Goal: Transaction & Acquisition: Purchase product/service

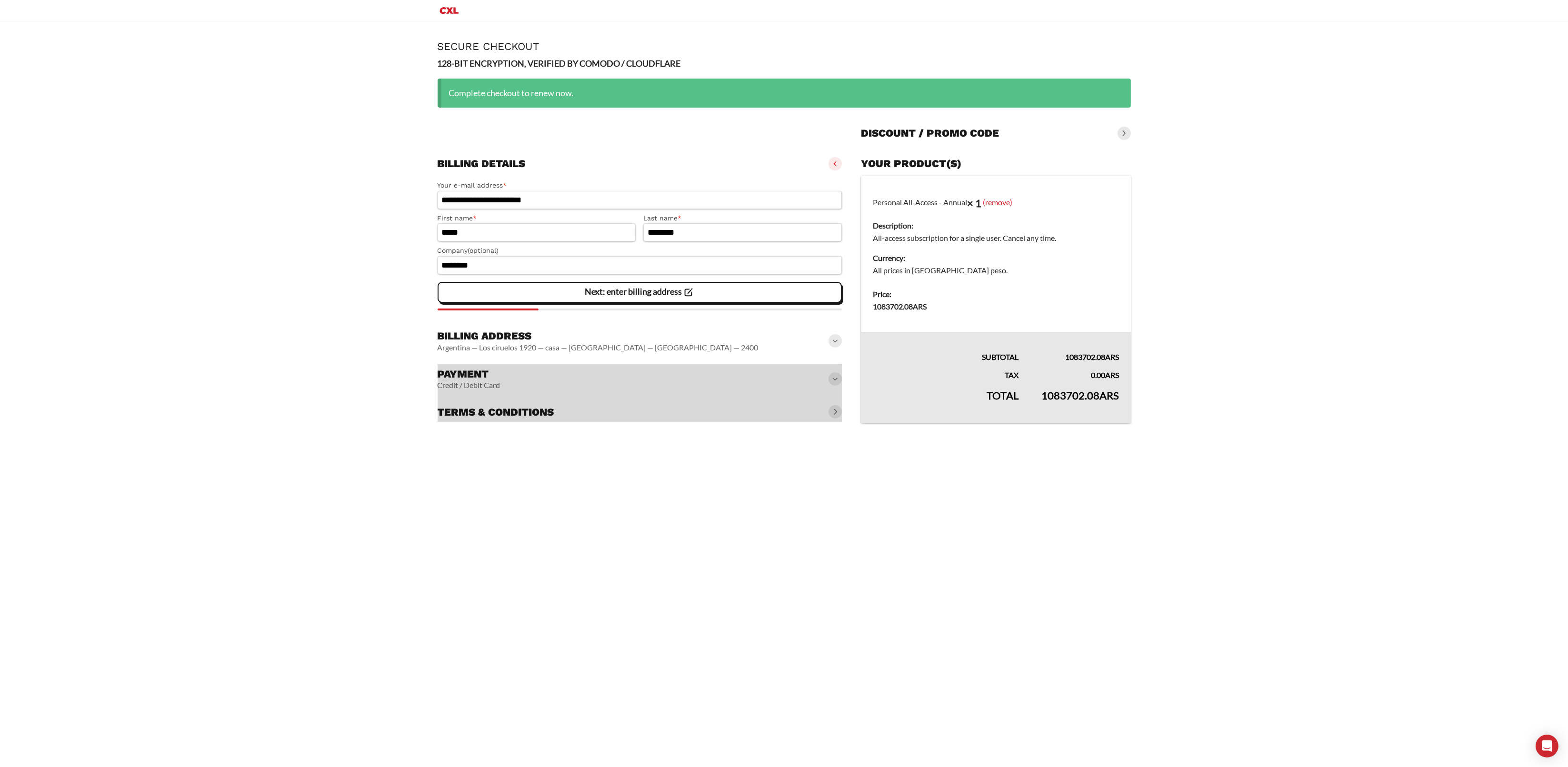
click at [838, 379] on div at bounding box center [640, 393] width 405 height 59
click at [834, 381] on div at bounding box center [640, 393] width 405 height 59
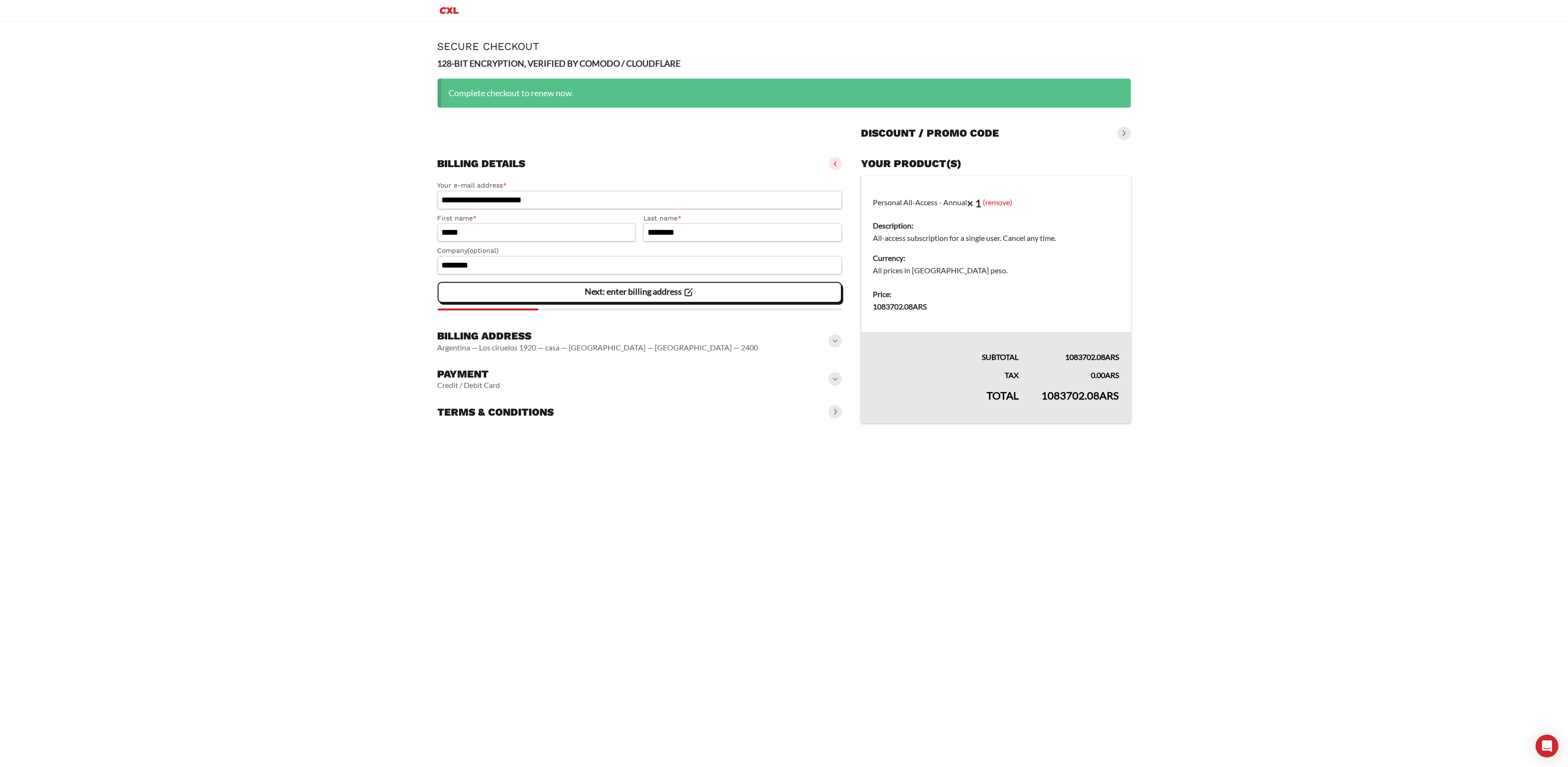
click at [841, 340] on span at bounding box center [835, 341] width 14 height 14
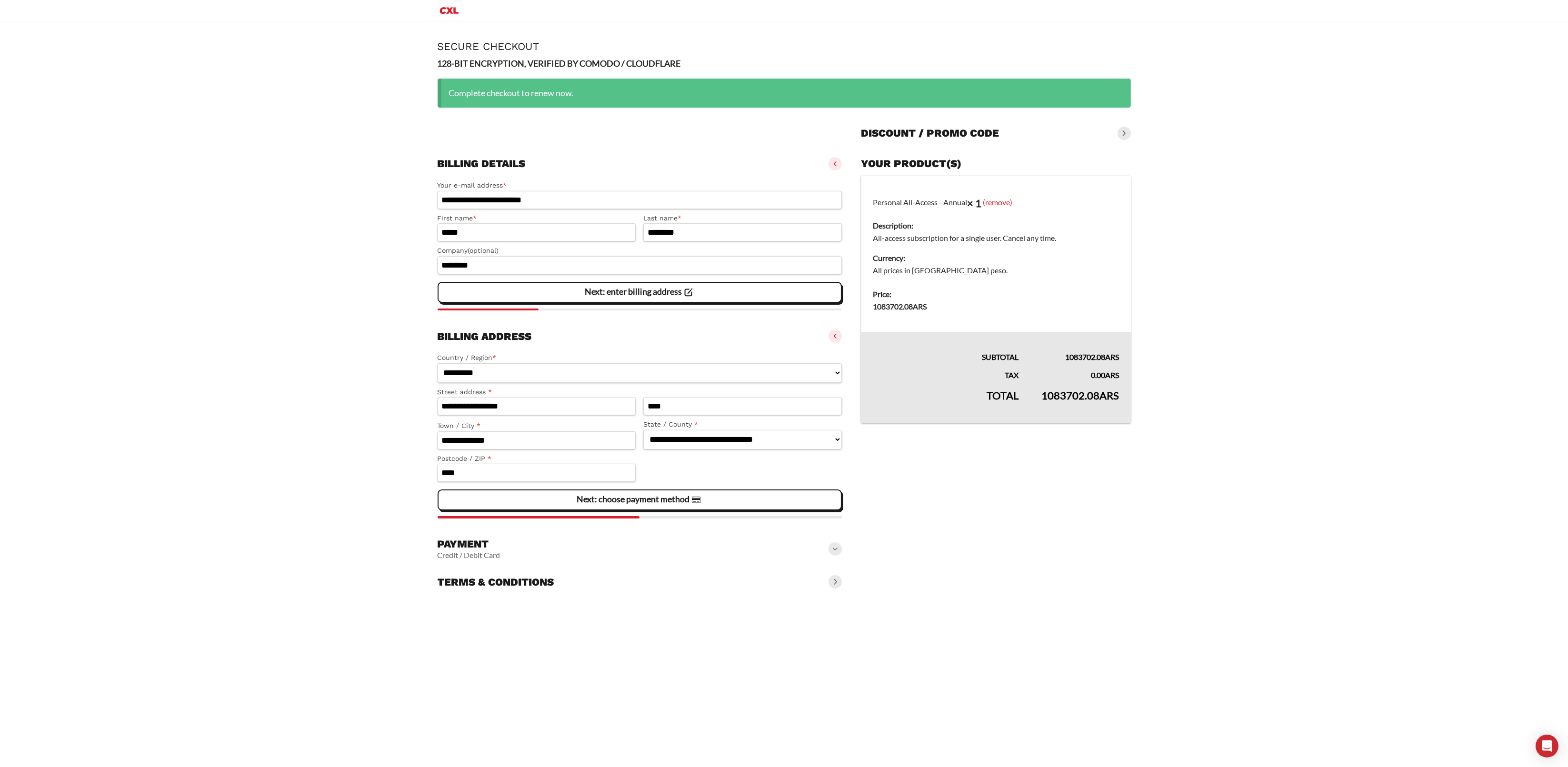
click at [839, 342] on div "Billing address Argentina — Los ciruelos 1920 — casa — San Francisco — Córdoba …" at bounding box center [640, 336] width 405 height 21
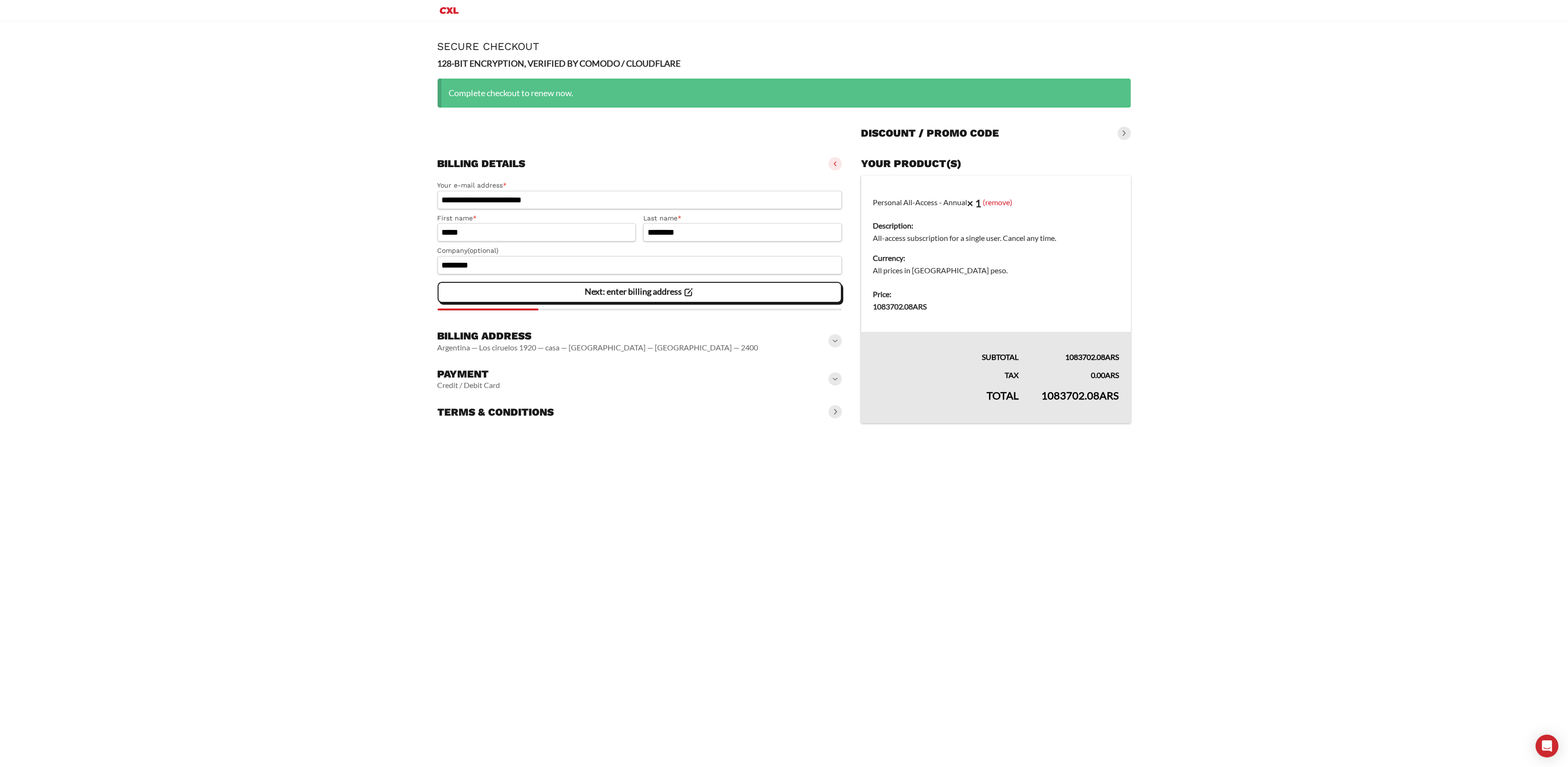
click at [839, 342] on span at bounding box center [835, 341] width 14 height 14
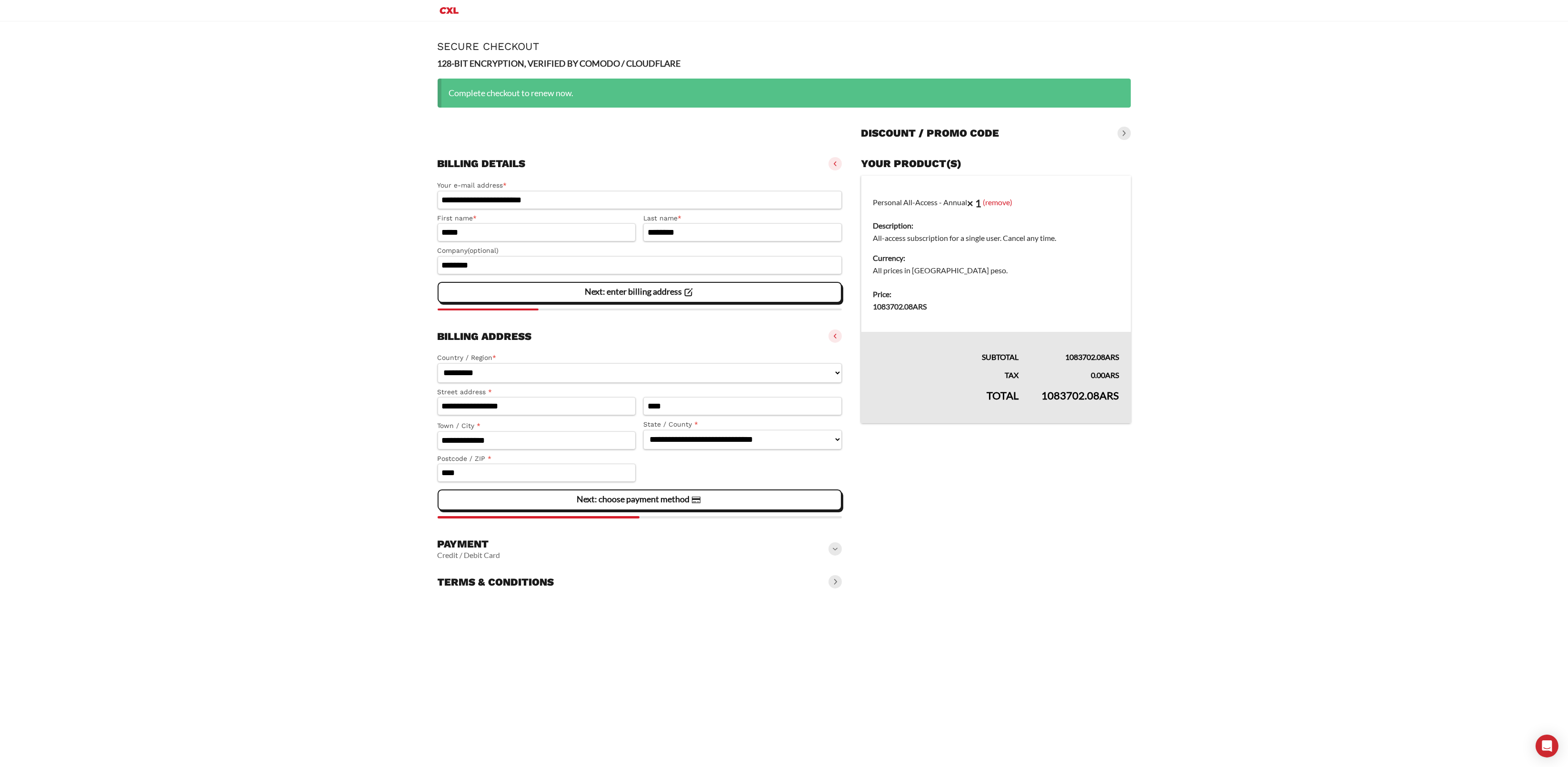
click at [831, 554] on span at bounding box center [835, 549] width 14 height 14
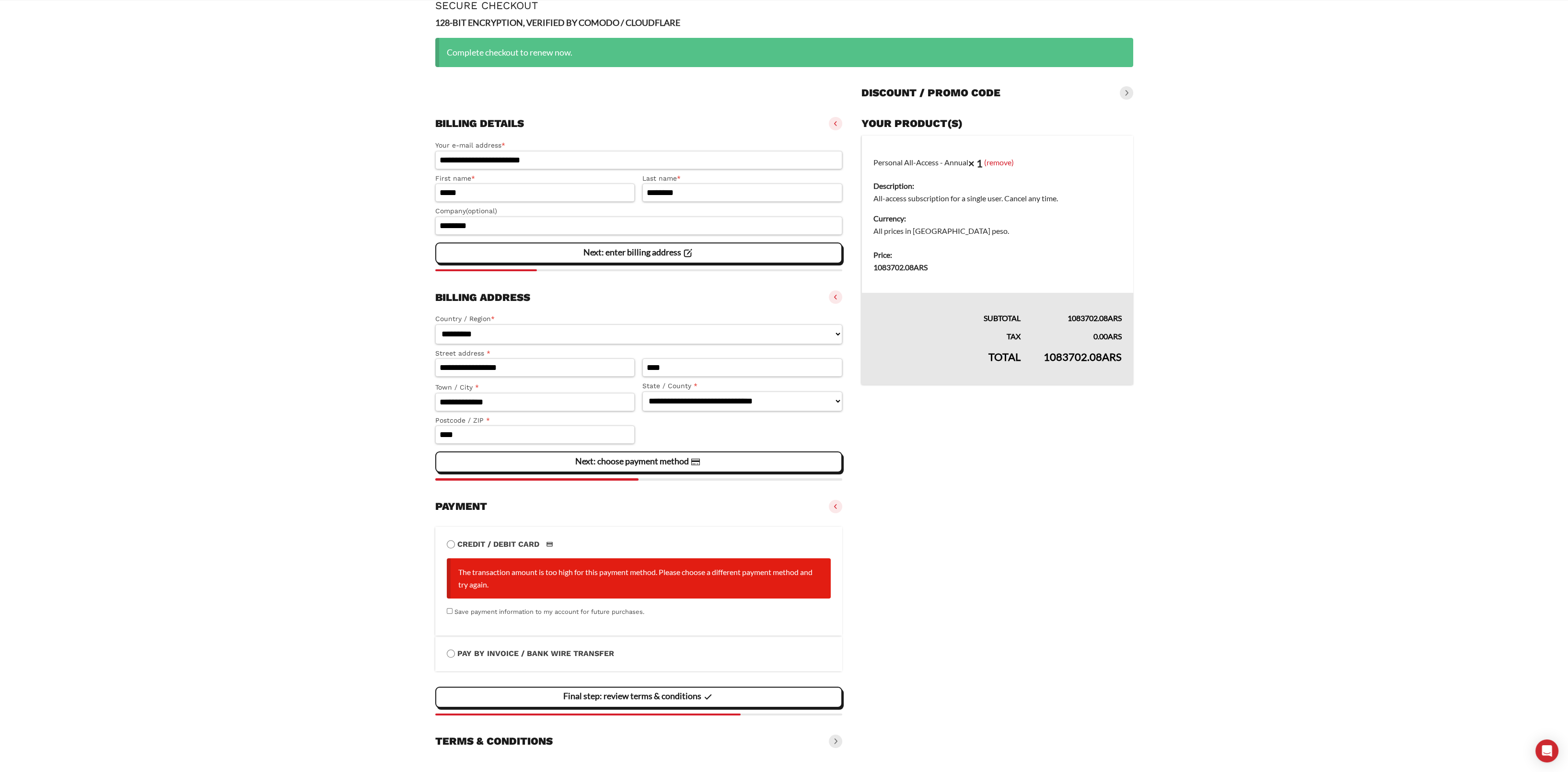
scroll to position [57, 0]
click at [523, 651] on label "Pay by Invoice / Bank Wire Transfer" at bounding box center [638, 652] width 384 height 12
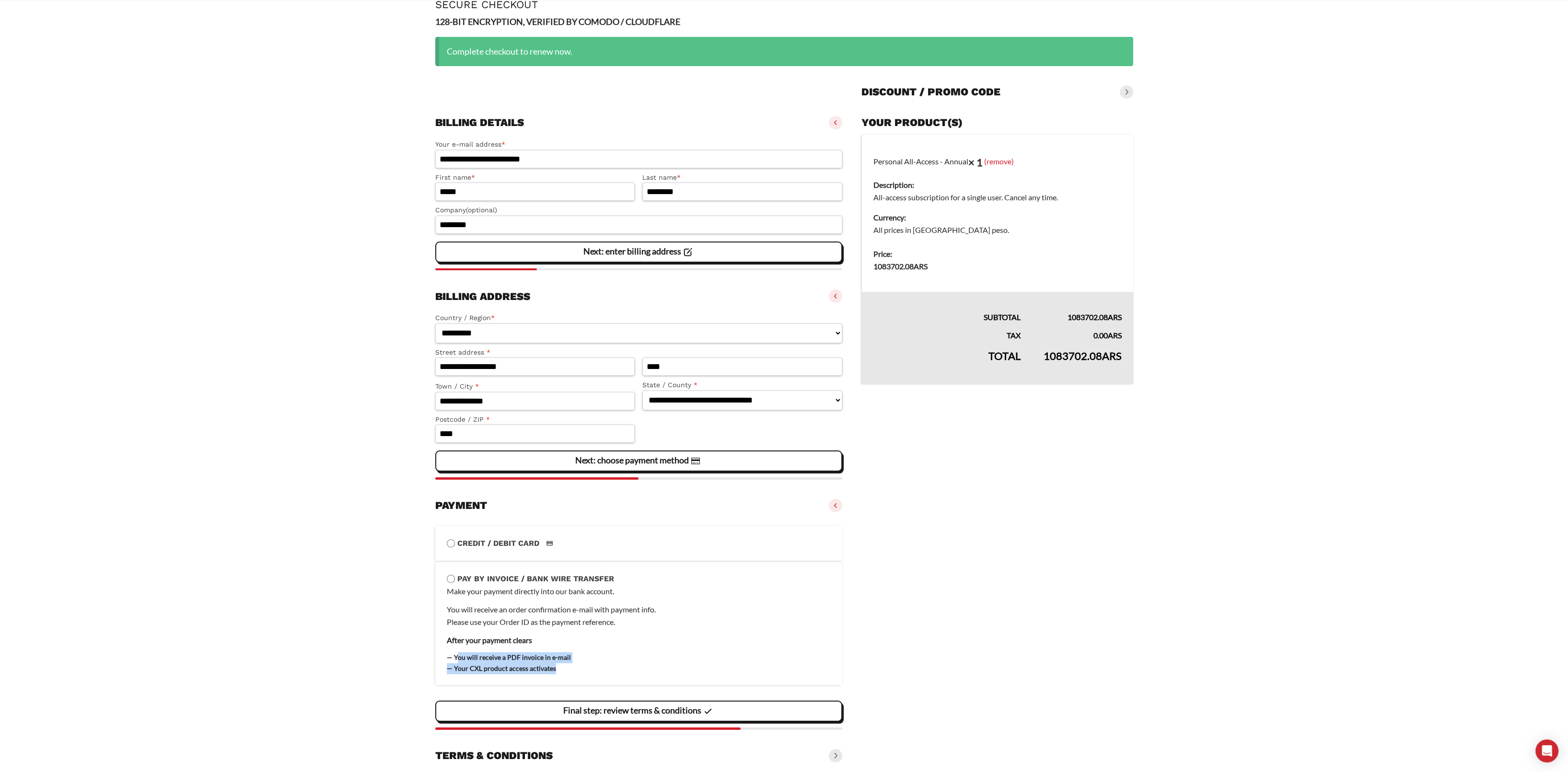
drag, startPoint x: 514, startPoint y: 656, endPoint x: 579, endPoint y: 662, distance: 65.3
click at [579, 662] on ul "— You will receive a PDF invoice in e-mail — Your CXL product access activates" at bounding box center [638, 663] width 384 height 22
click at [579, 663] on li "— Your CXL product access activates" at bounding box center [638, 669] width 384 height 11
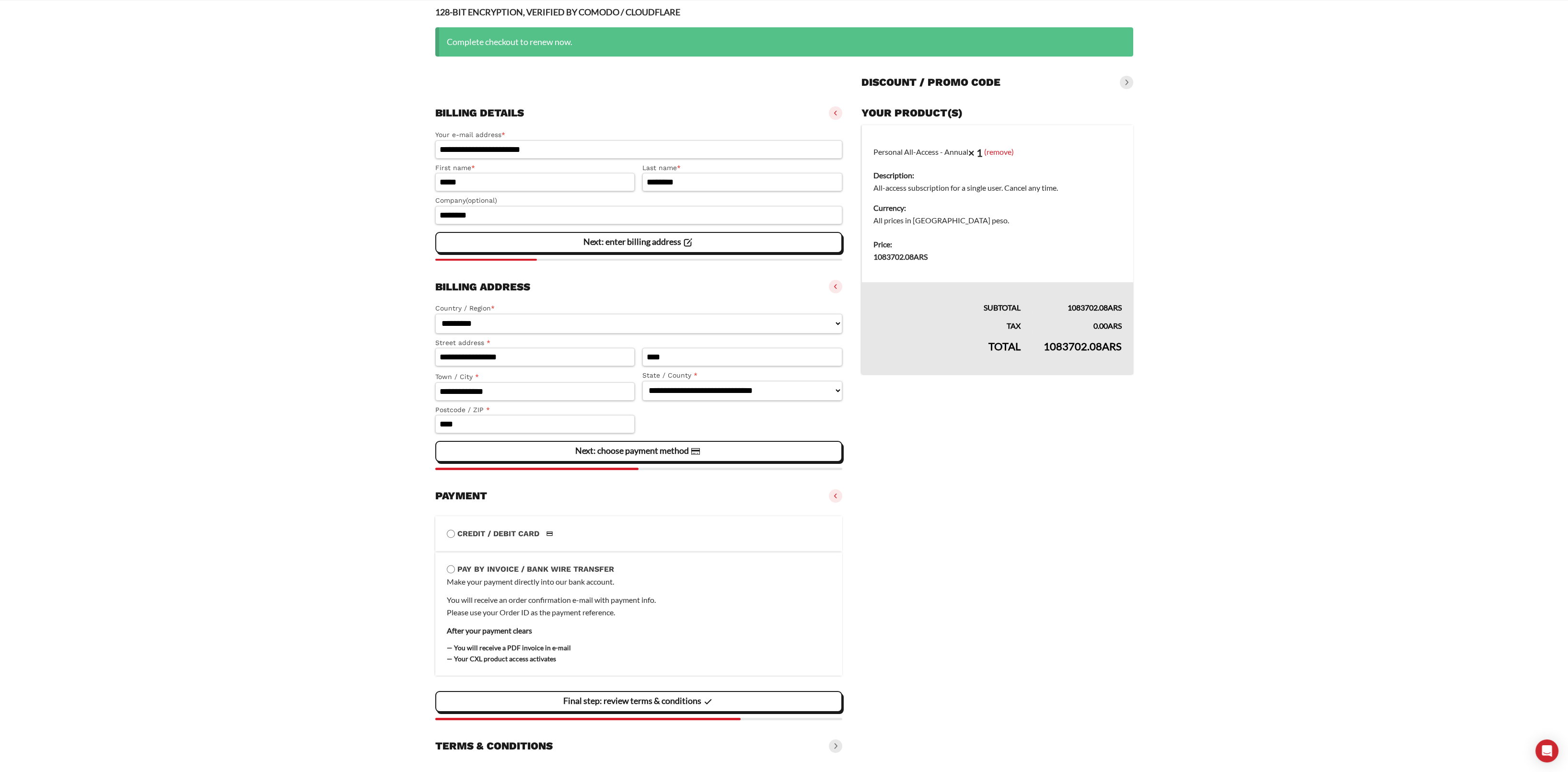
scroll to position [72, 0]
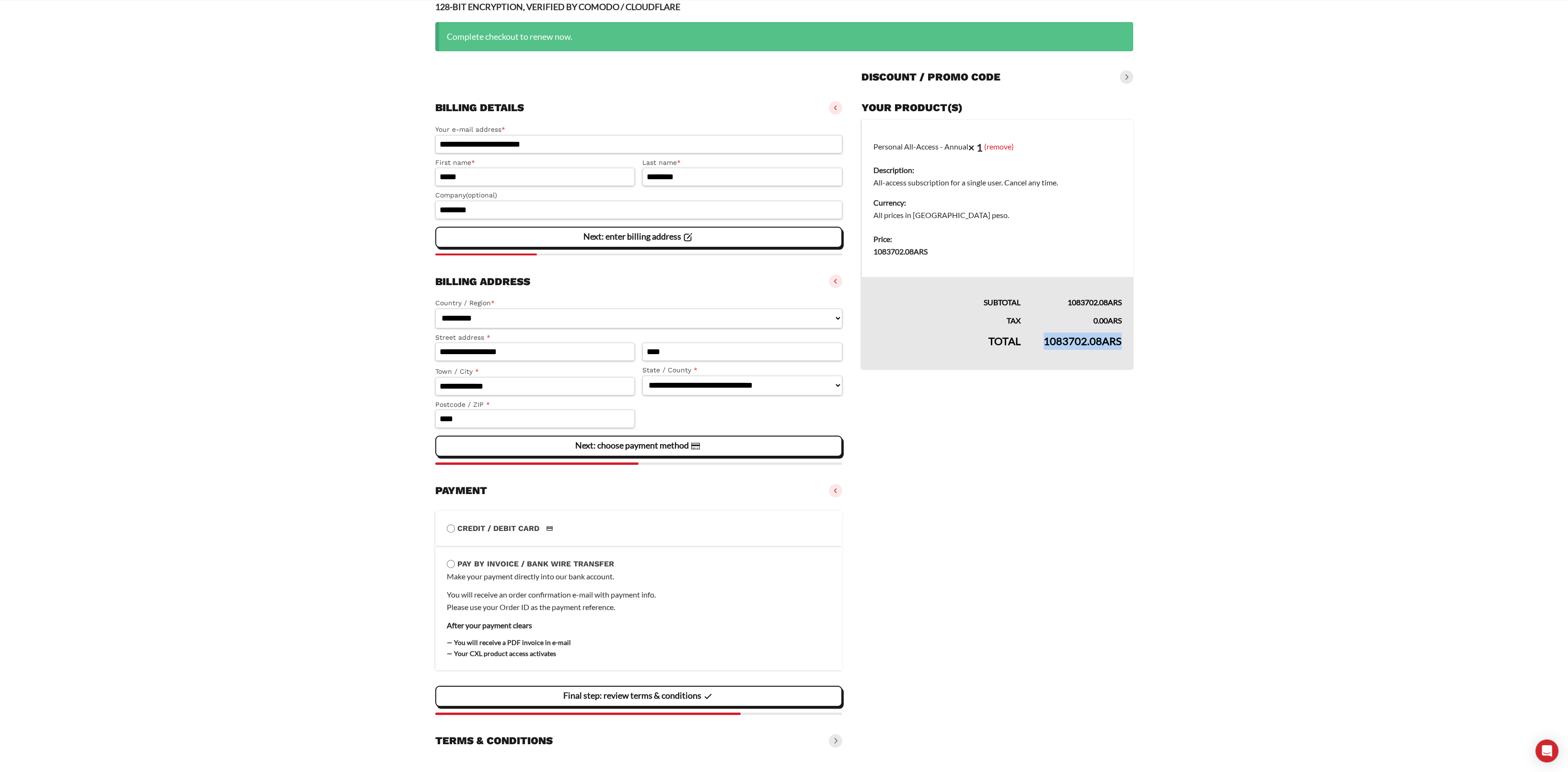
drag, startPoint x: 1038, startPoint y: 337, endPoint x: 1119, endPoint y: 338, distance: 81.0
click at [1119, 338] on td "1083702.08 ARS" at bounding box center [1082, 348] width 101 height 42
click at [1119, 338] on span "ARS" at bounding box center [1112, 341] width 20 height 13
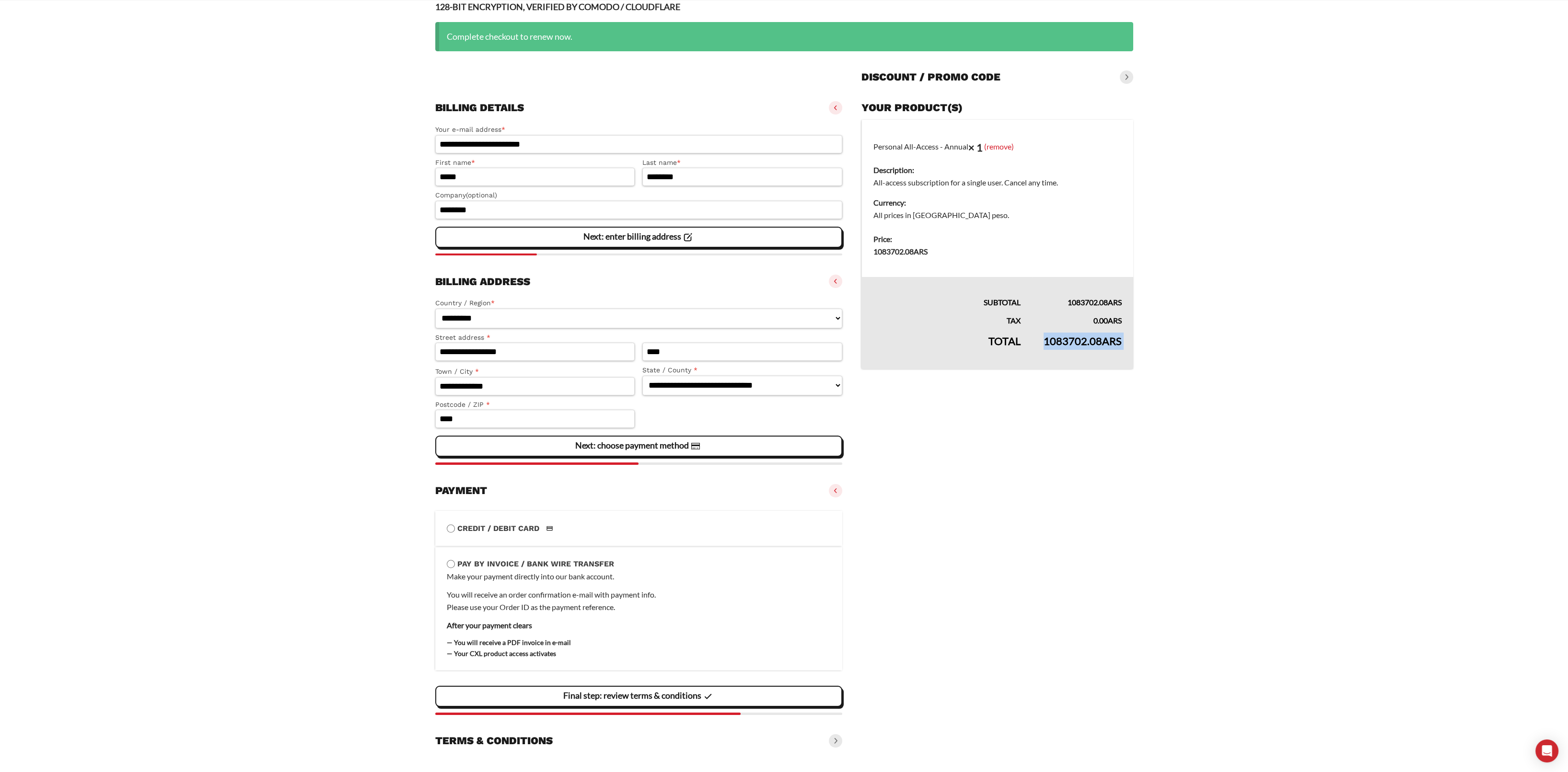
click at [1114, 348] on td "1083702.08 ARS" at bounding box center [1082, 348] width 101 height 42
drag, startPoint x: 438, startPoint y: 593, endPoint x: 649, endPoint y: 613, distance: 211.9
click at [649, 614] on li "Pay by Invoice / Bank Wire Transfer Make your payment directly into our bank ac…" at bounding box center [639, 608] width 407 height 125
click at [649, 613] on div "Make your payment directly into our bank account. You will receive an order con…" at bounding box center [638, 614] width 384 height 89
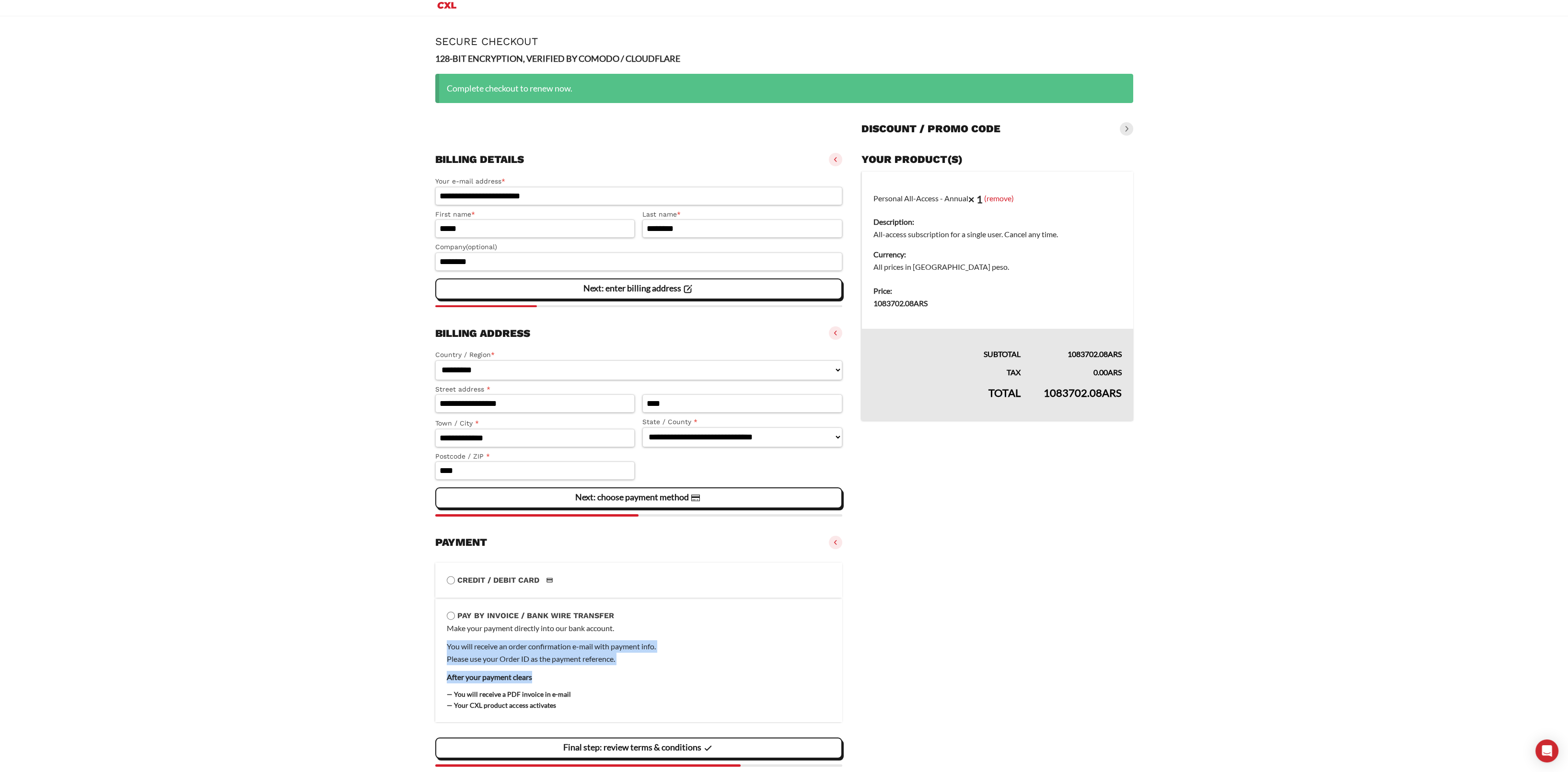
scroll to position [0, 0]
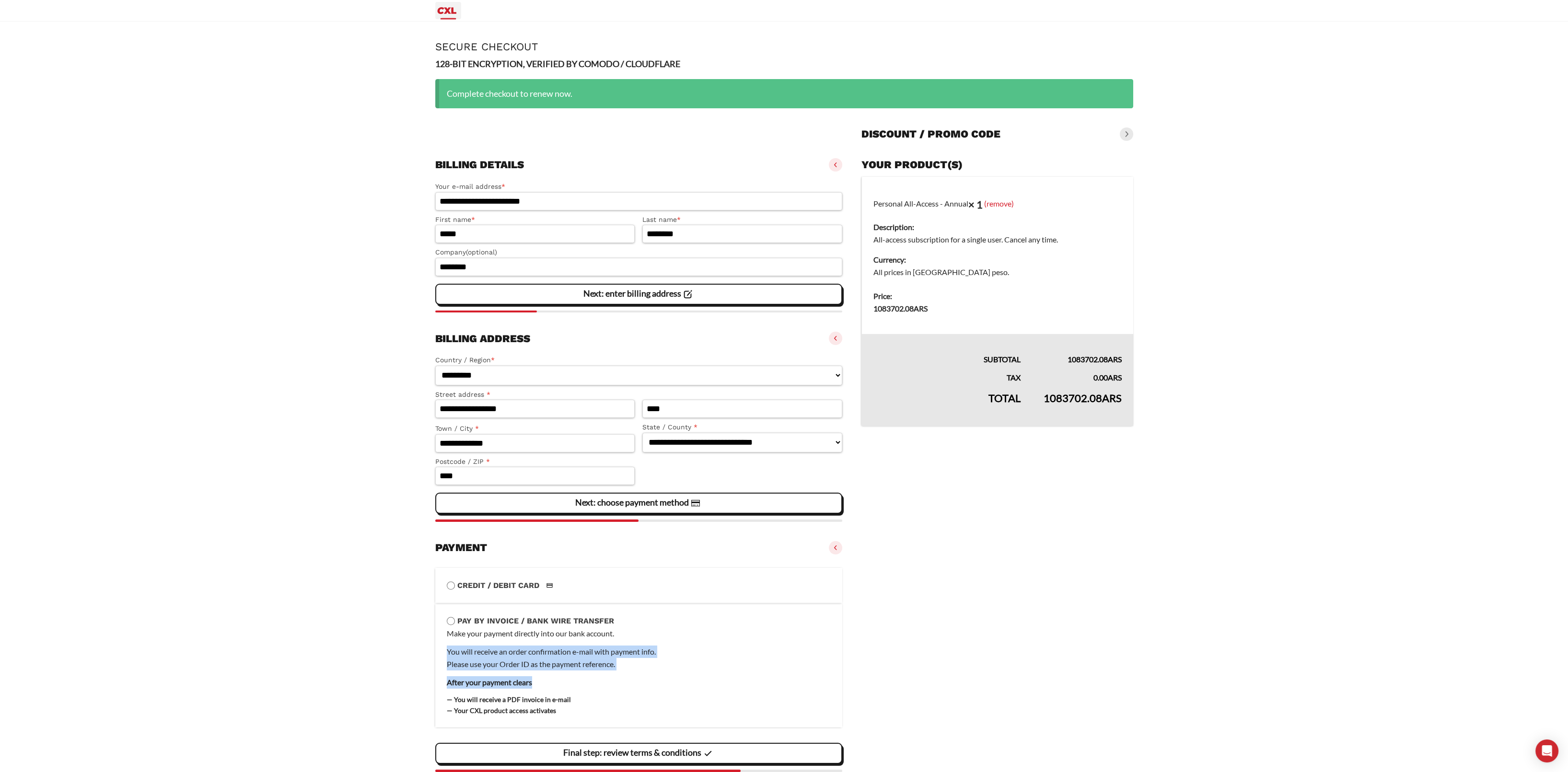
click at [450, 9] on icon "Primary Menu" at bounding box center [446, 11] width 23 height 11
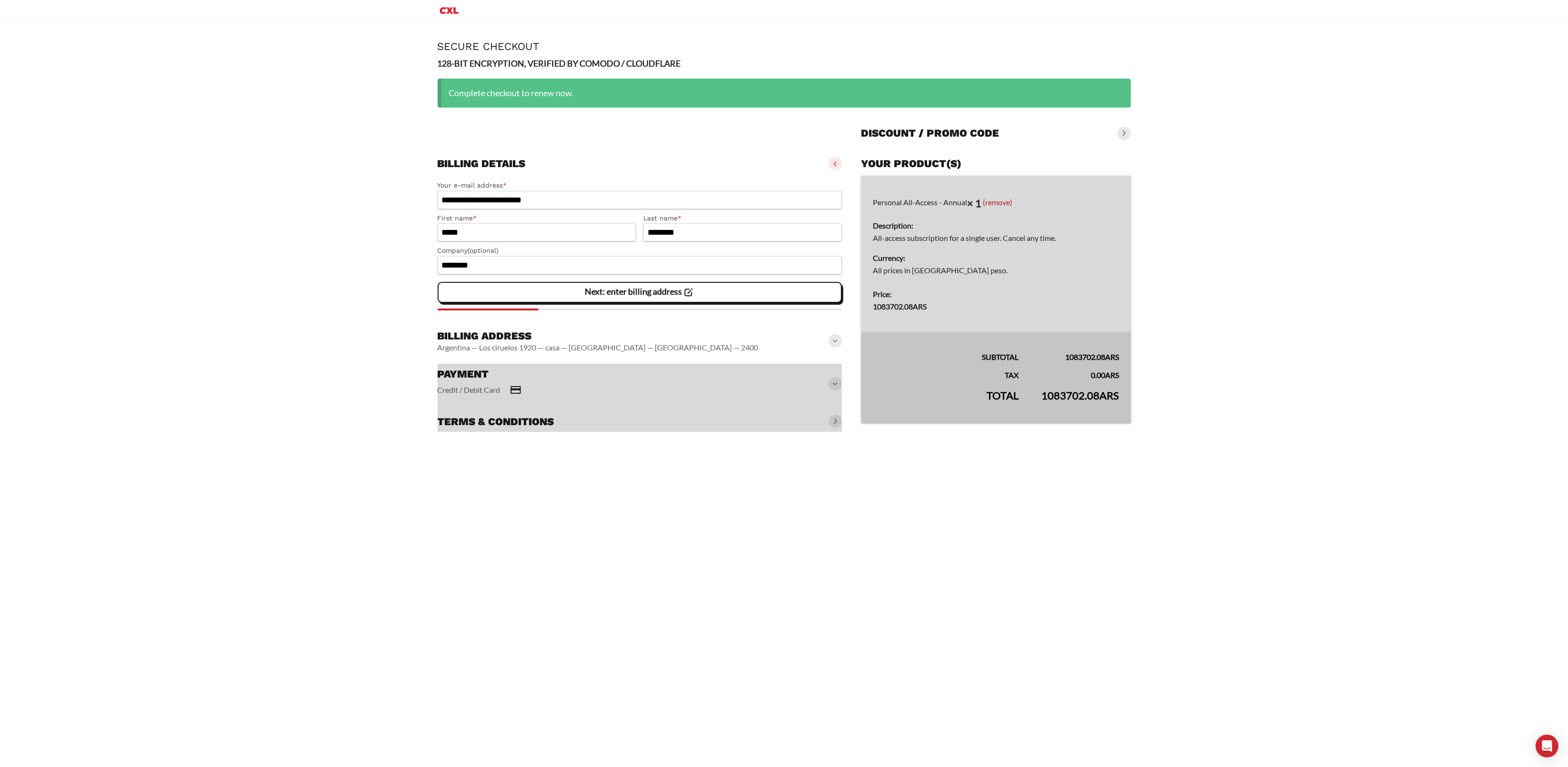
drag, startPoint x: 1043, startPoint y: 400, endPoint x: 1115, endPoint y: 396, distance: 72.1
click at [1115, 396] on div at bounding box center [996, 299] width 270 height 247
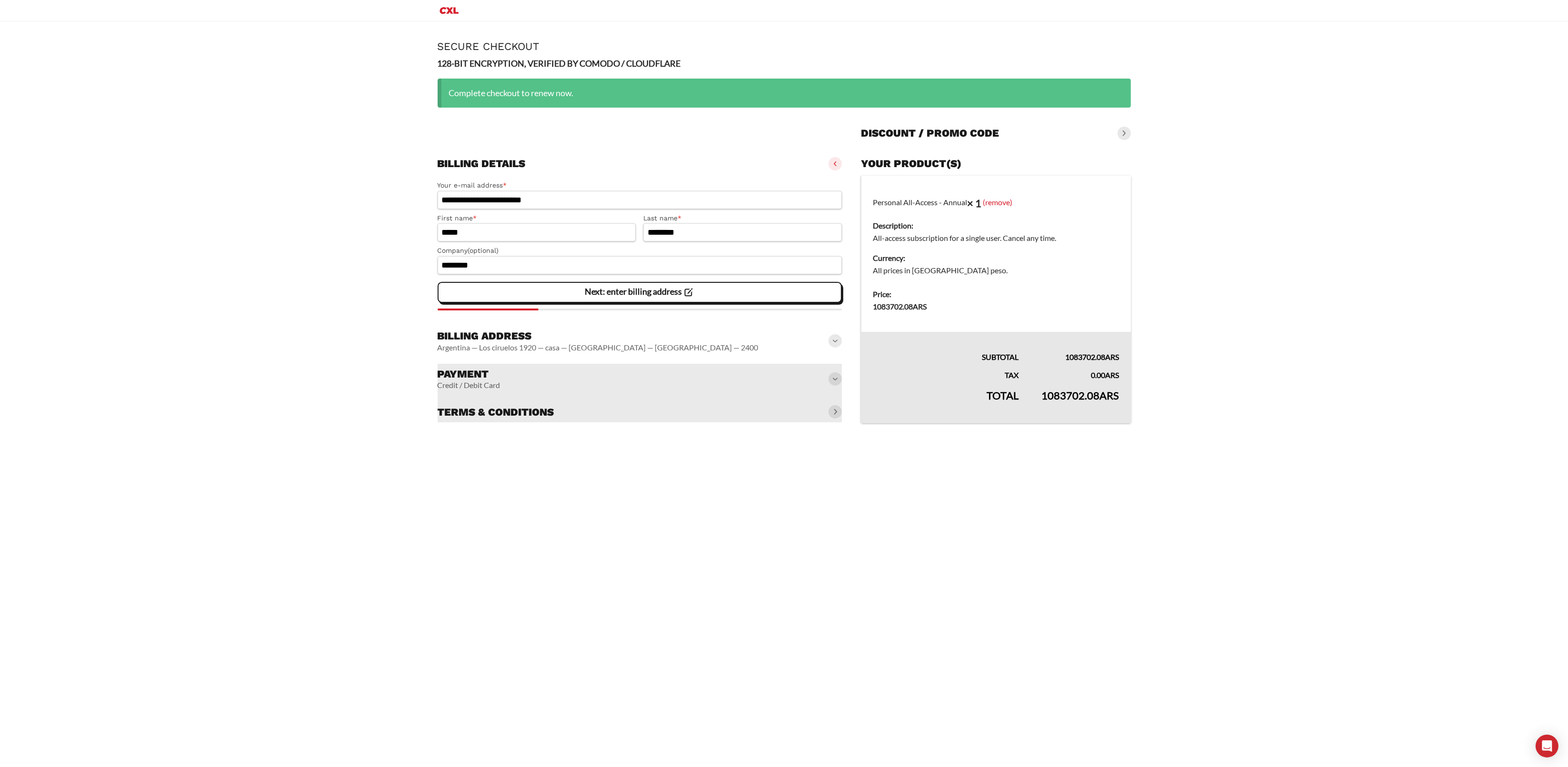
click at [1113, 395] on span "ARS" at bounding box center [1110, 395] width 20 height 13
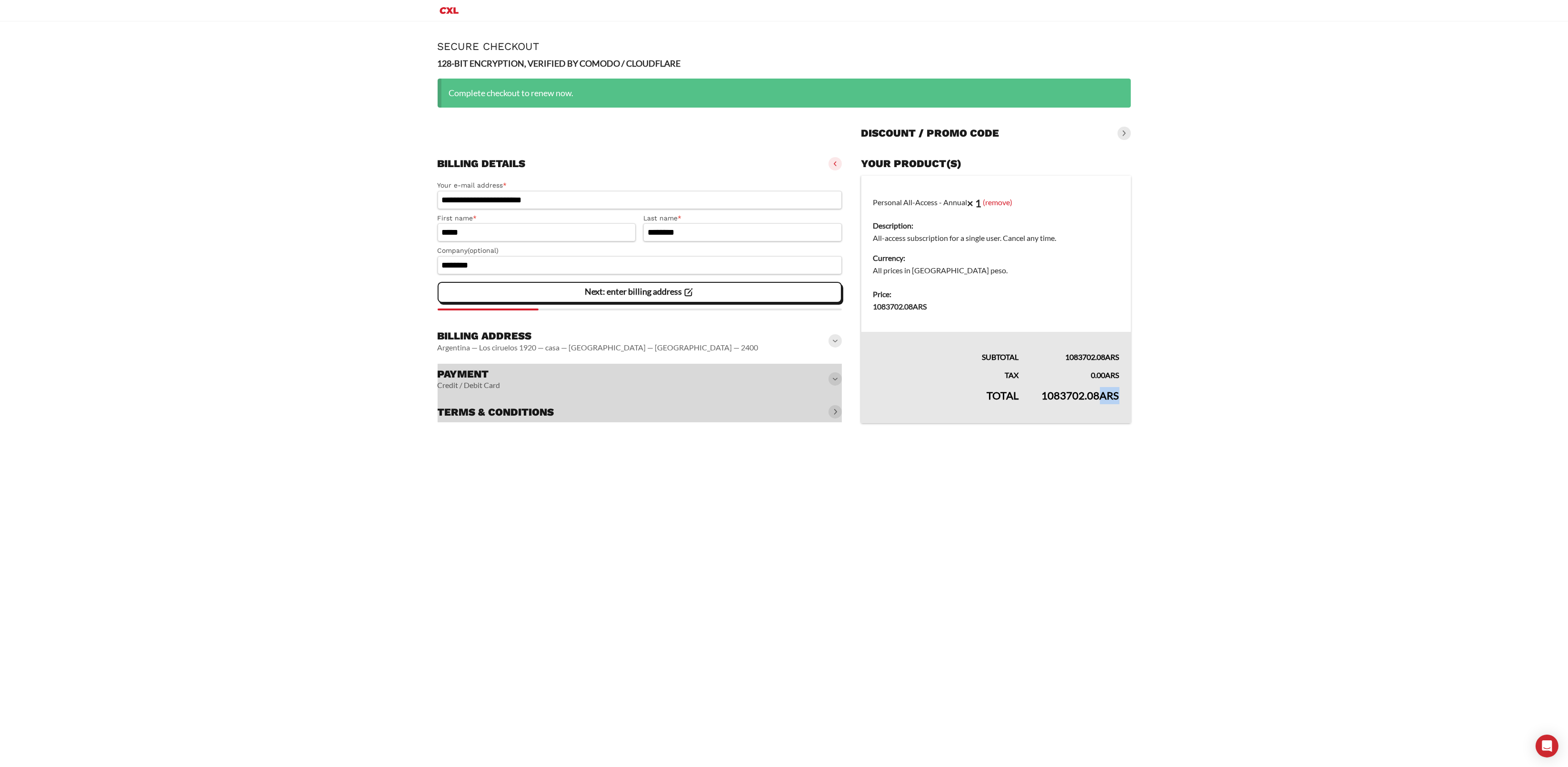
click at [1113, 395] on span "ARS" at bounding box center [1110, 395] width 20 height 13
click at [1113, 395] on span "ARS" at bounding box center [1110, 395] width 20 height 13
copy body "1083702.08 ARS Get updates on the next sessions of this course. We will inform …"
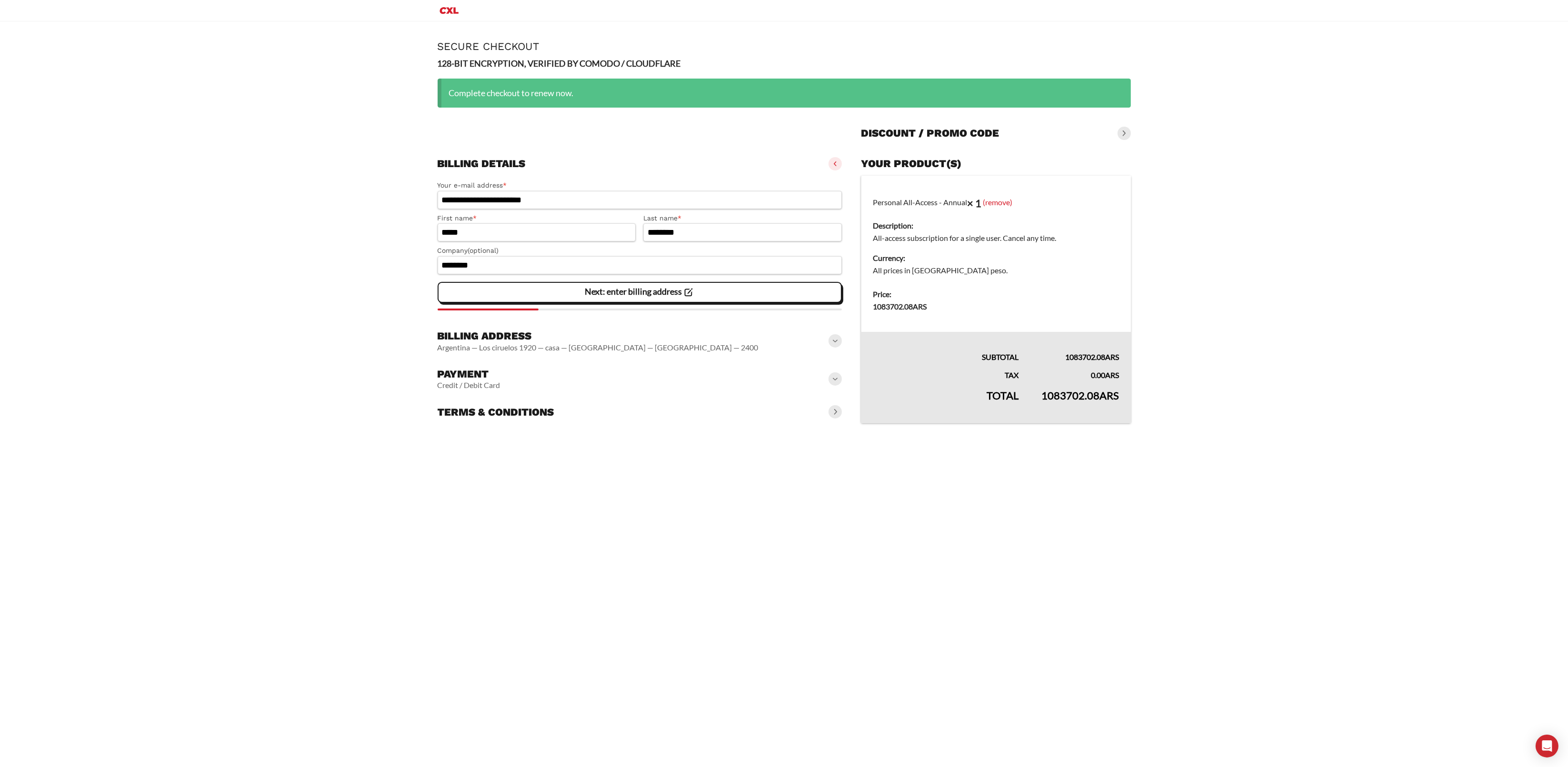
click at [770, 505] on div "**********" at bounding box center [784, 394] width 1568 height 745
drag, startPoint x: 1094, startPoint y: 384, endPoint x: 1115, endPoint y: 381, distance: 21.2
click at [1115, 382] on td "1083702.08 ARS" at bounding box center [1081, 403] width 100 height 42
click at [1116, 381] on tfoot "Subtotal 1083702.08 ARS Tax 0.00 ARS Total 1083702.08 ARS" at bounding box center [996, 377] width 270 height 92
click at [1021, 293] on dt "Price:" at bounding box center [996, 294] width 246 height 12
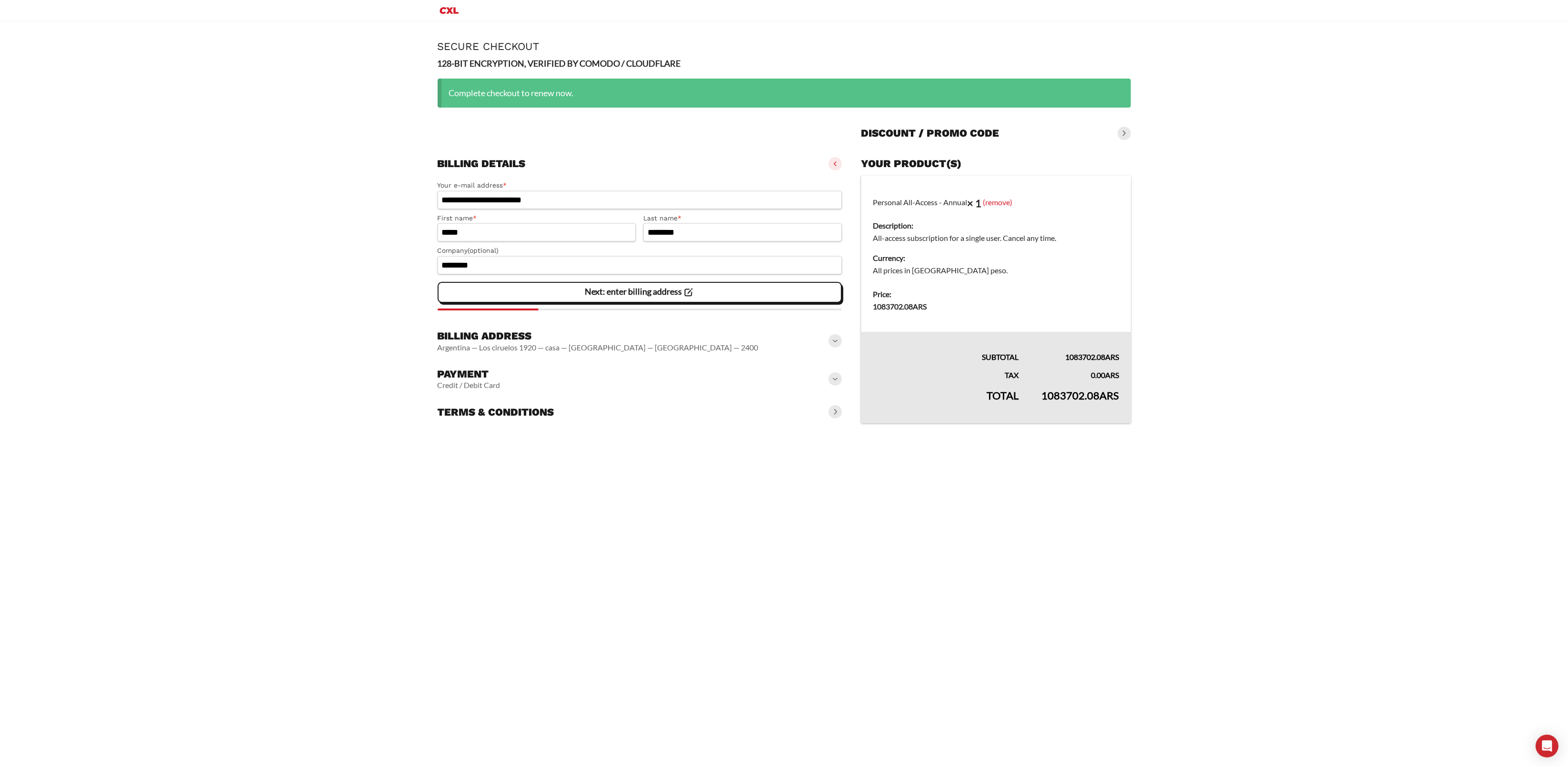
click at [837, 377] on span at bounding box center [835, 379] width 14 height 14
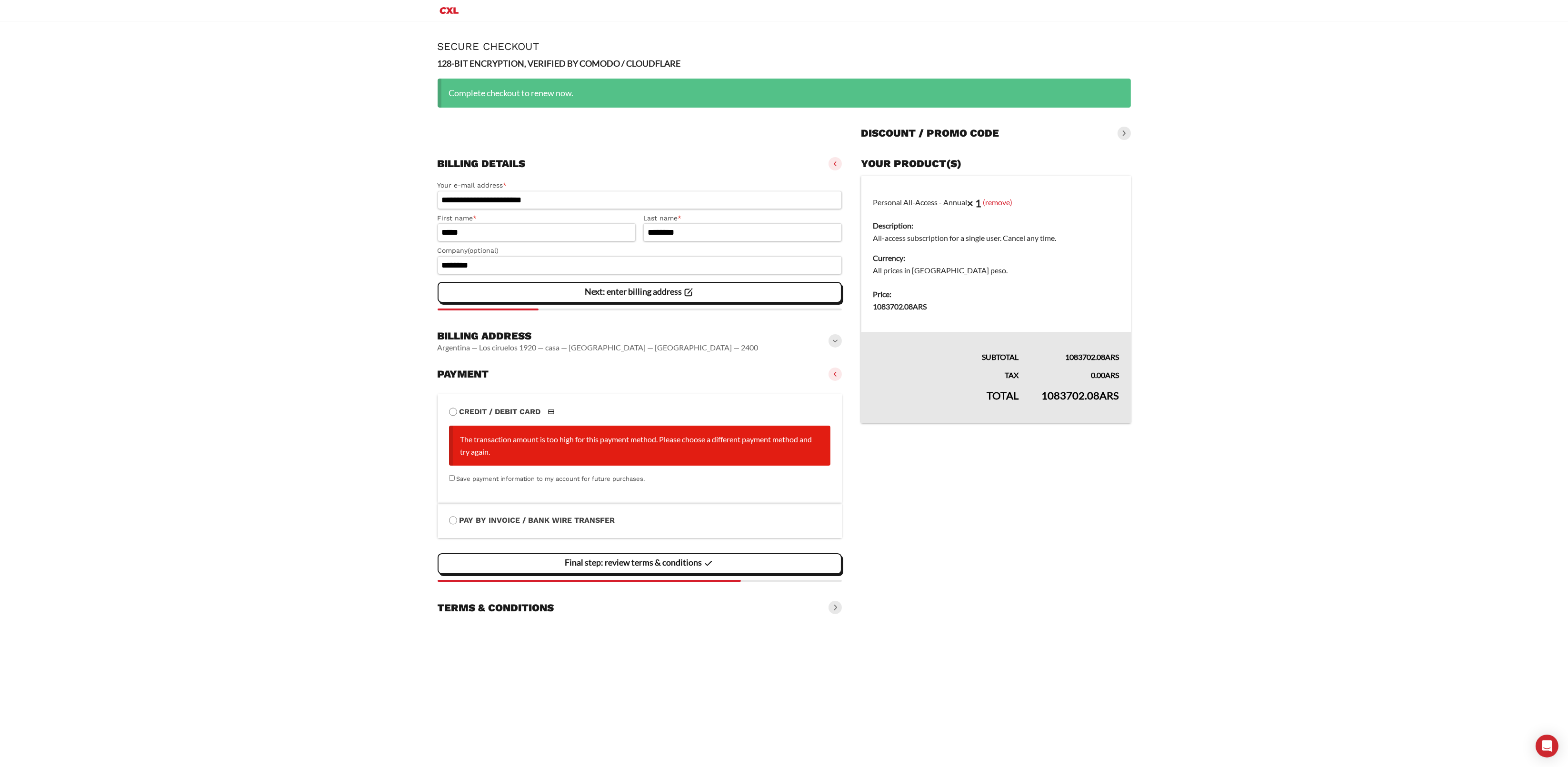
click at [835, 379] on span at bounding box center [835, 374] width 14 height 14
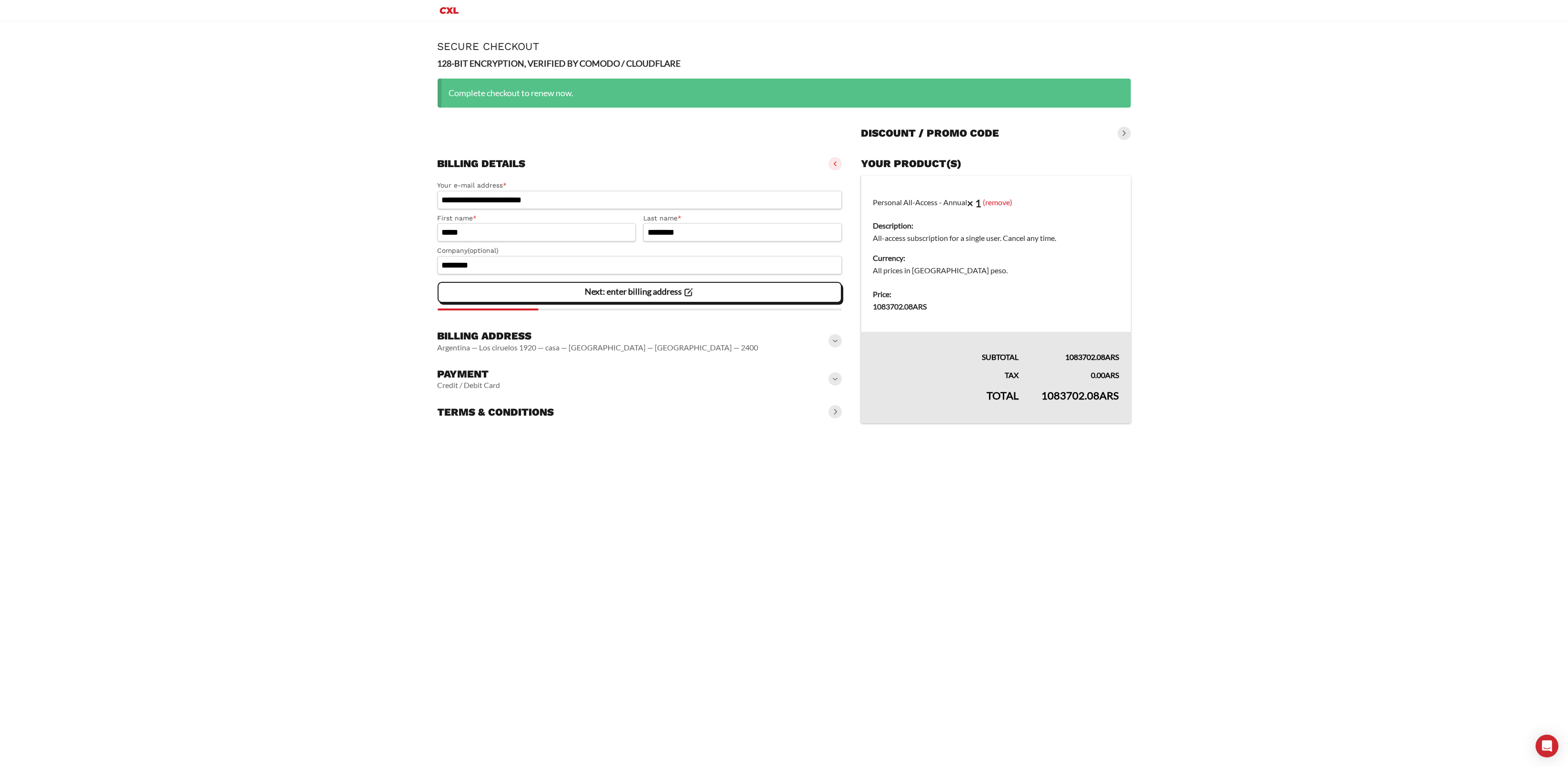
click at [835, 379] on span at bounding box center [835, 379] width 14 height 14
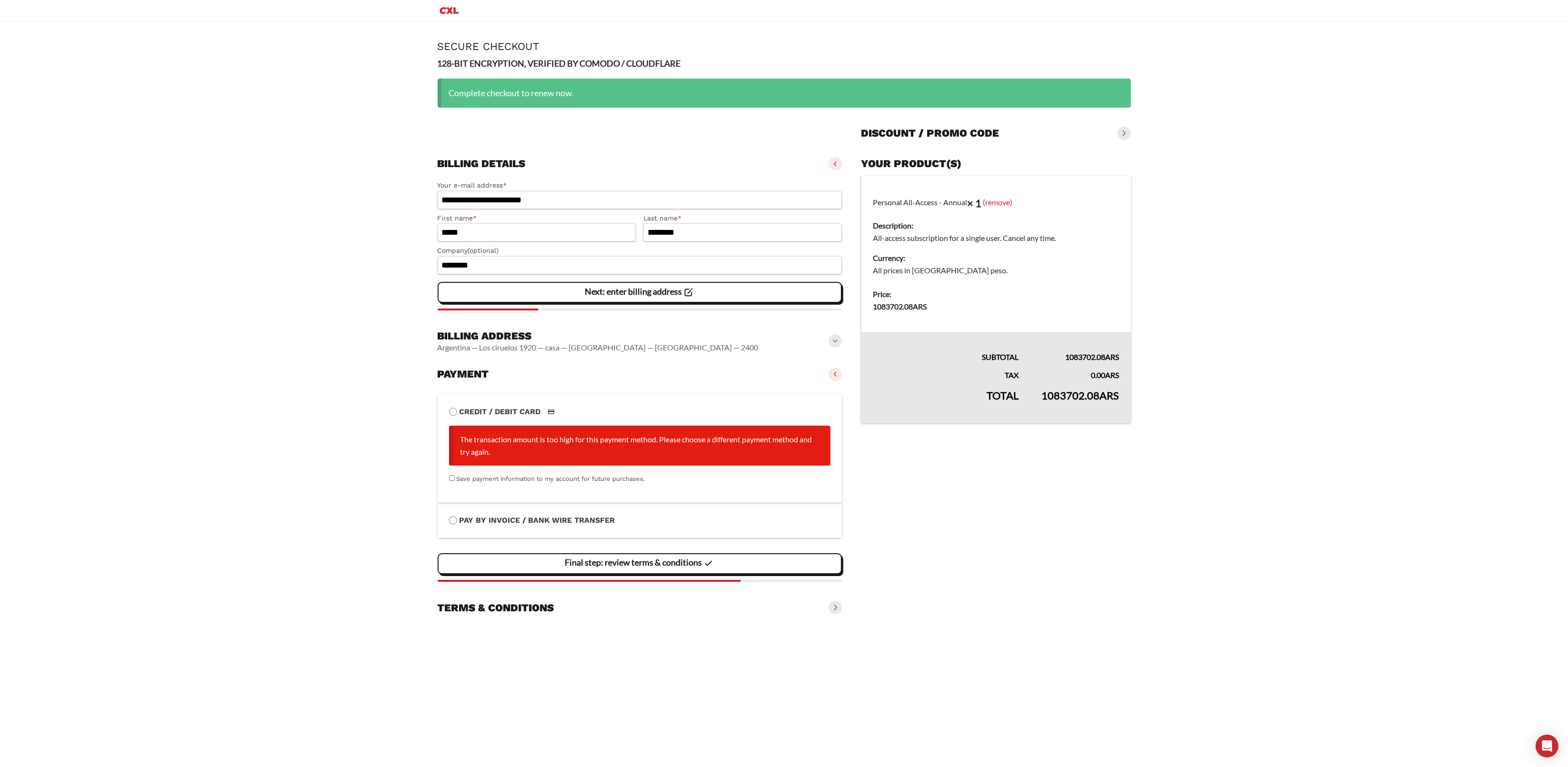
click at [455, 512] on li "Pay by Invoice / Bank Wire Transfer Make your payment directly into our bank ac…" at bounding box center [640, 520] width 405 height 35
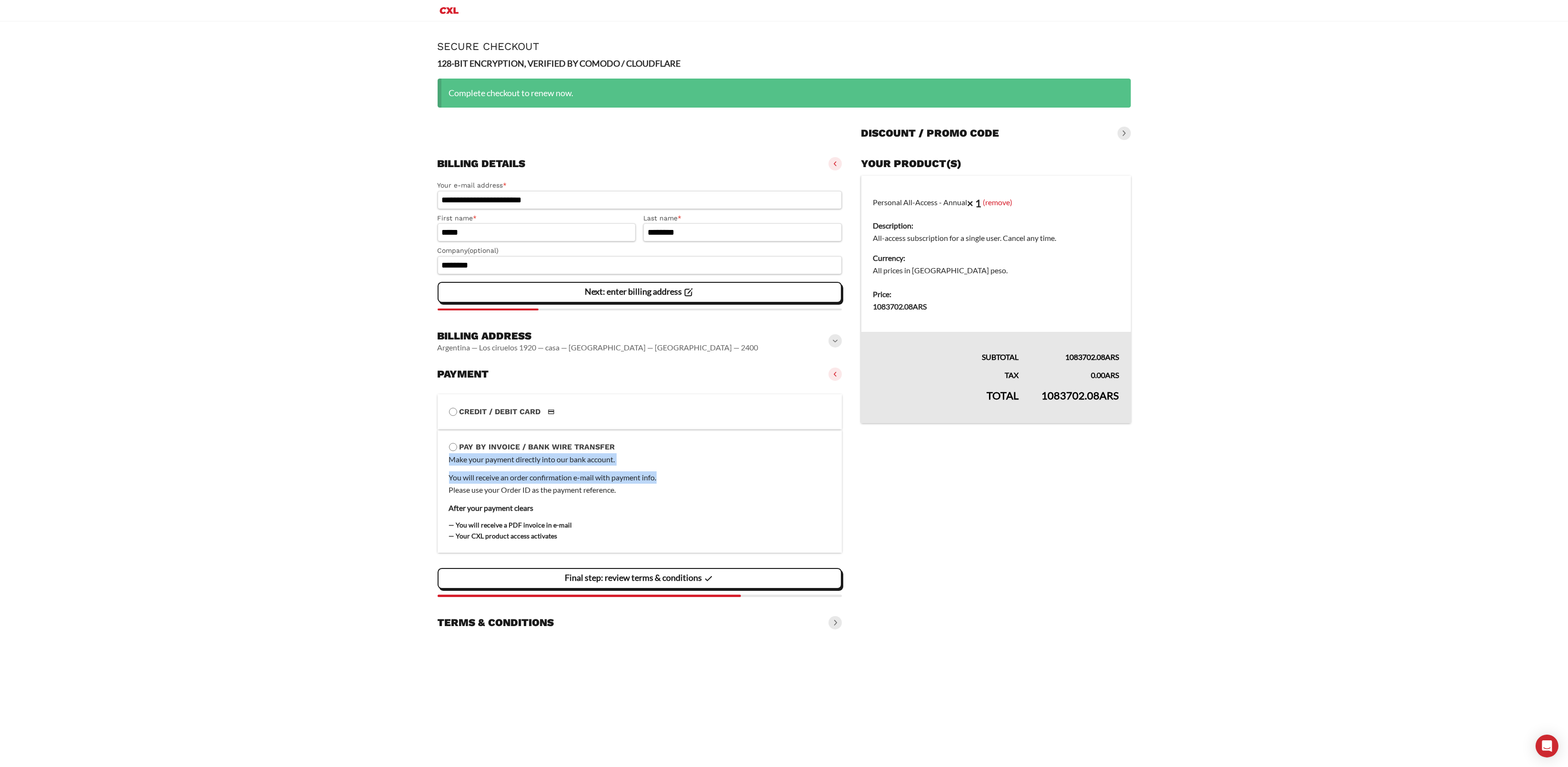
drag, startPoint x: 443, startPoint y: 464, endPoint x: 693, endPoint y: 481, distance: 250.6
click at [693, 481] on li "Pay by Invoice / Bank Wire Transfer Make your payment directly into our bank ac…" at bounding box center [640, 491] width 405 height 124
click at [1060, 539] on vaadin-details "Your product(s) Personal All-Access - Annual × 1 (remove) Description: All-acce…" at bounding box center [996, 393] width 270 height 480
drag, startPoint x: 967, startPoint y: 242, endPoint x: 1097, endPoint y: 292, distance: 139.3
click at [1097, 292] on tbody "Personal All-Access - Annual × 1 (remove) Description: All-access subscription …" at bounding box center [996, 254] width 270 height 156
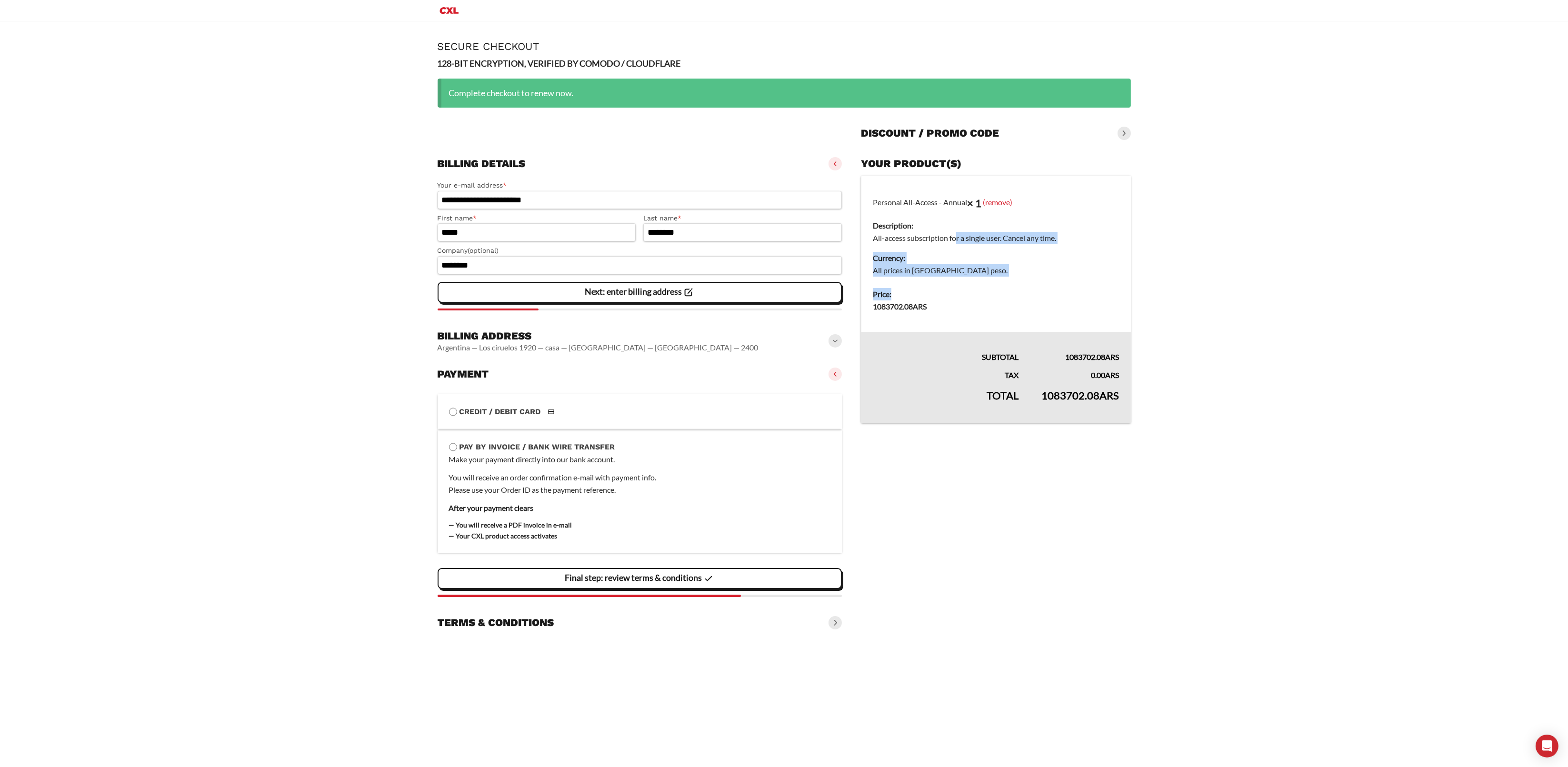
drag, startPoint x: 1097, startPoint y: 292, endPoint x: 1094, endPoint y: 302, distance: 10.4
click at [1097, 293] on dt "Price:" at bounding box center [996, 294] width 246 height 12
click at [1082, 326] on td "Price: 1083702.08 ARS" at bounding box center [996, 307] width 270 height 49
click at [539, 621] on h3 "Terms & conditions" at bounding box center [495, 623] width 117 height 14
